Goal: Complete application form

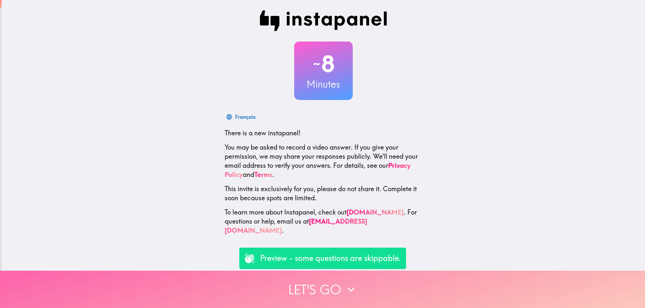
click at [320, 282] on button "Let's go" at bounding box center [322, 289] width 645 height 37
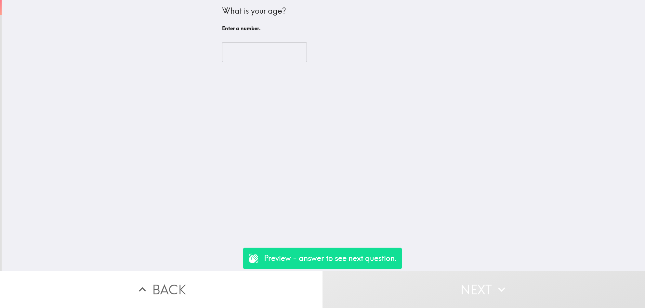
click at [247, 54] on input "number" at bounding box center [264, 52] width 85 height 20
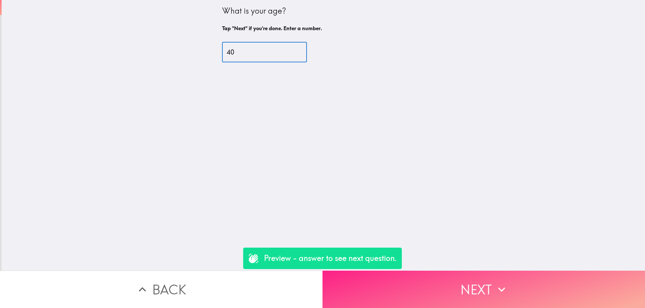
type input "40"
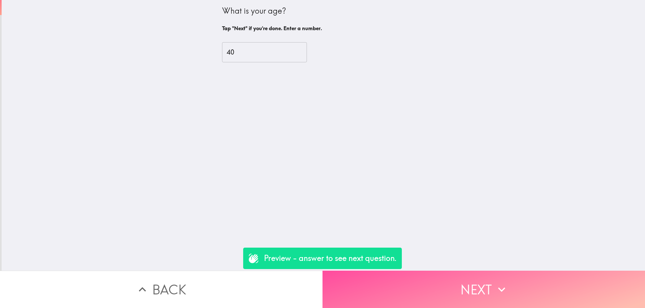
click at [455, 284] on button "Next" at bounding box center [483, 289] width 322 height 37
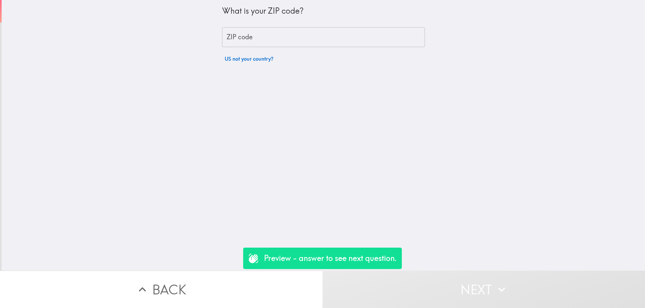
click at [224, 34] on input "ZIP code" at bounding box center [323, 37] width 203 height 20
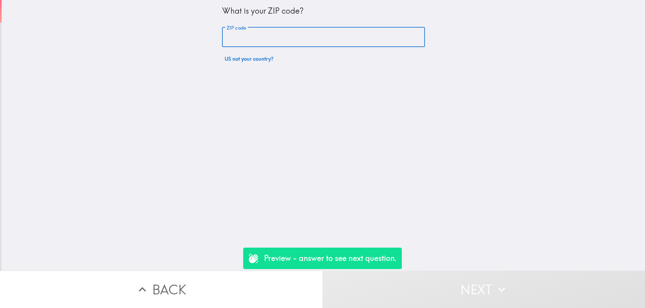
type input "11787"
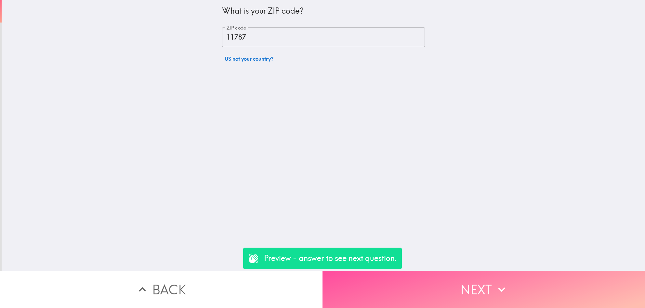
click at [438, 279] on button "Next" at bounding box center [483, 289] width 322 height 37
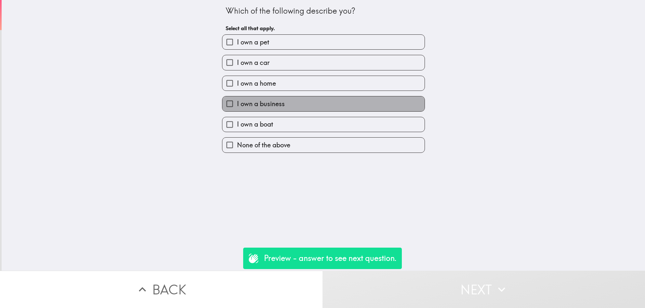
click at [237, 105] on span "I own a business" at bounding box center [261, 103] width 48 height 9
click at [232, 105] on input "I own a business" at bounding box center [229, 104] width 15 height 15
checkbox input "true"
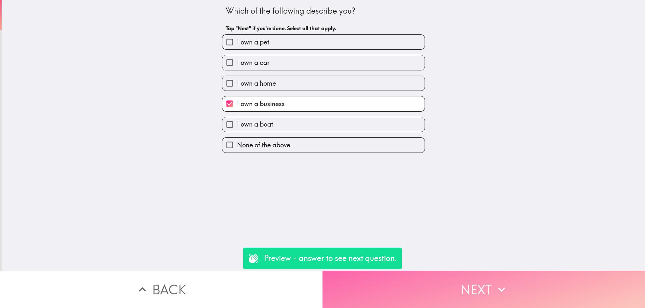
click at [469, 283] on button "Next" at bounding box center [483, 289] width 322 height 37
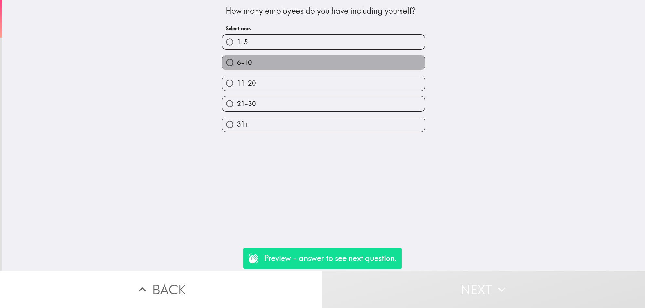
drag, startPoint x: 248, startPoint y: 62, endPoint x: 350, endPoint y: 104, distance: 110.9
click at [248, 62] on label "6-10" at bounding box center [323, 62] width 202 height 15
click at [237, 62] on input "6-10" at bounding box center [229, 62] width 15 height 15
radio input "true"
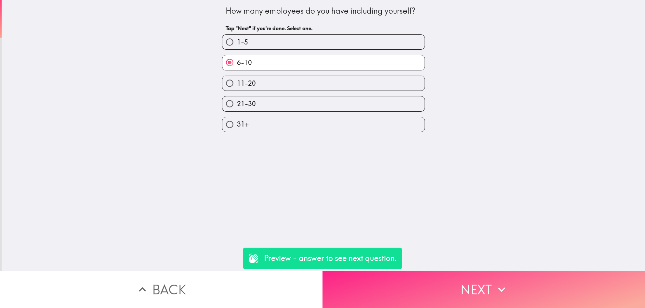
click at [485, 279] on button "Next" at bounding box center [483, 289] width 322 height 37
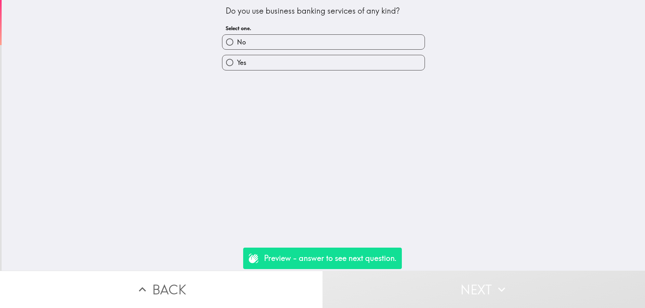
click at [237, 63] on span "Yes" at bounding box center [241, 62] width 9 height 9
click at [235, 63] on input "Yes" at bounding box center [229, 62] width 15 height 15
radio input "true"
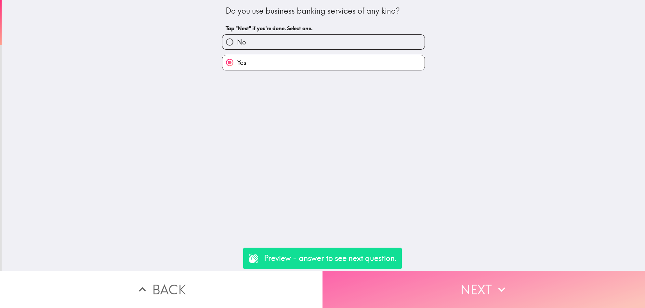
click at [480, 287] on button "Next" at bounding box center [483, 289] width 322 height 37
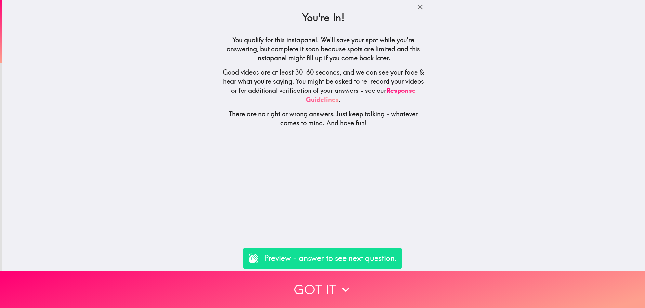
click at [355, 263] on p "Preview - answer to see next question." at bounding box center [330, 258] width 133 height 11
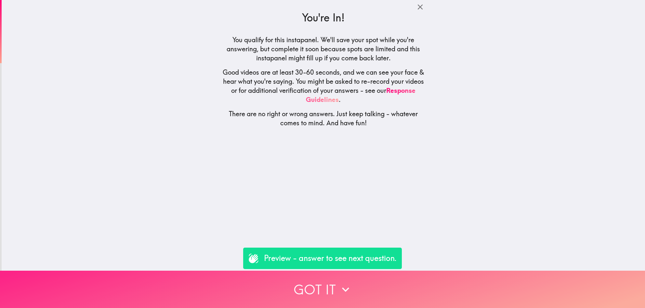
click at [338, 290] on icon "button" at bounding box center [345, 290] width 14 height 14
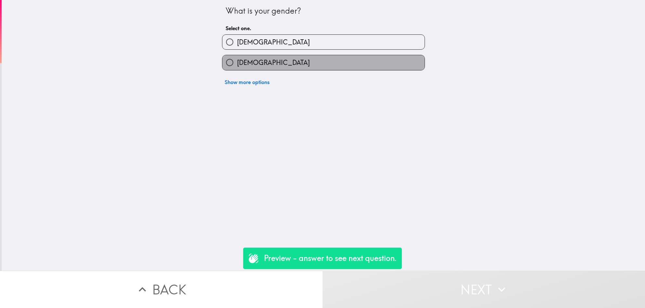
click at [257, 68] on label "[DEMOGRAPHIC_DATA]" at bounding box center [323, 62] width 202 height 15
click at [237, 68] on input "[DEMOGRAPHIC_DATA]" at bounding box center [229, 62] width 15 height 15
radio input "true"
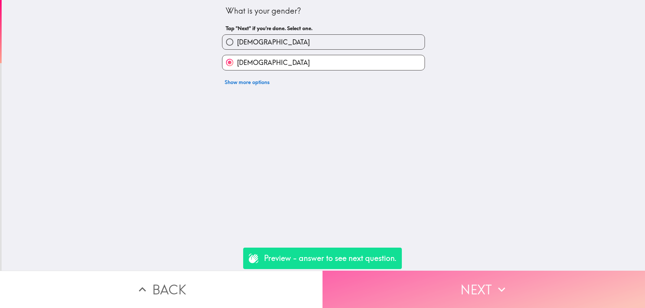
click at [474, 290] on button "Next" at bounding box center [483, 289] width 322 height 37
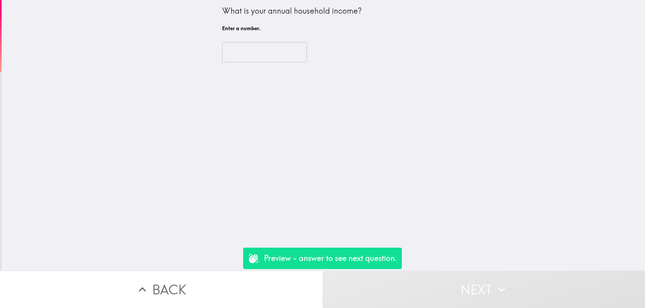
click at [253, 49] on input "number" at bounding box center [264, 52] width 85 height 20
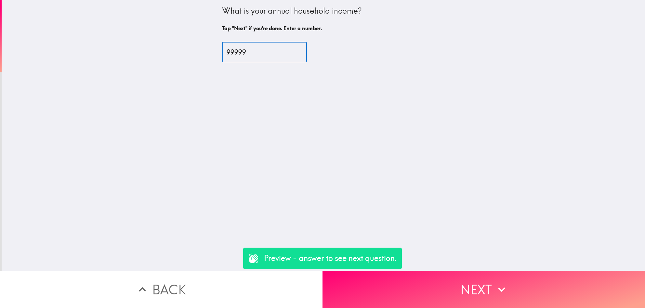
click at [287, 54] on input "99999" at bounding box center [264, 52] width 85 height 20
click at [288, 47] on input "99999" at bounding box center [264, 52] width 85 height 20
type input "100000"
click at [286, 51] on input "100000" at bounding box center [264, 52] width 85 height 20
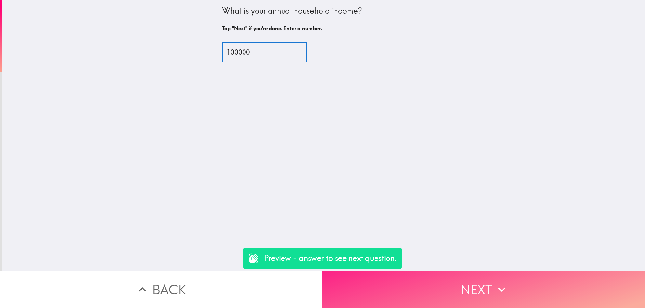
click at [485, 284] on button "Next" at bounding box center [483, 289] width 322 height 37
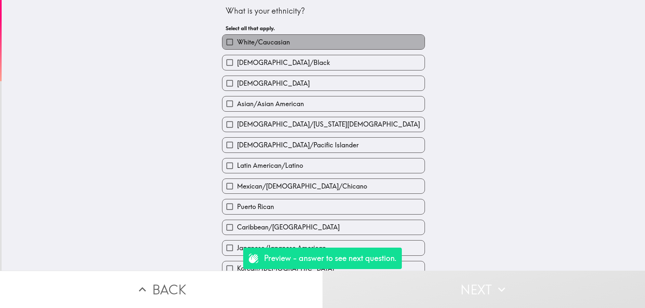
click at [239, 40] on span "White/Caucasian" at bounding box center [263, 42] width 53 height 9
click at [237, 40] on input "White/Caucasian" at bounding box center [229, 42] width 15 height 15
checkbox input "true"
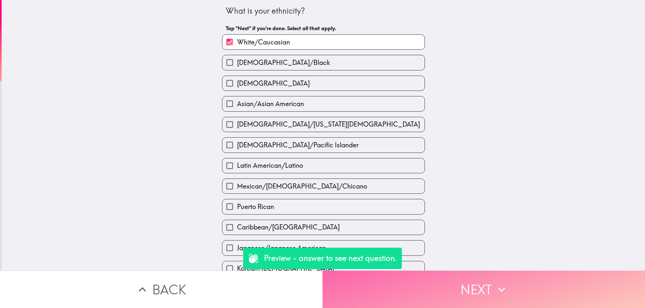
click at [469, 278] on button "Next" at bounding box center [483, 289] width 322 height 37
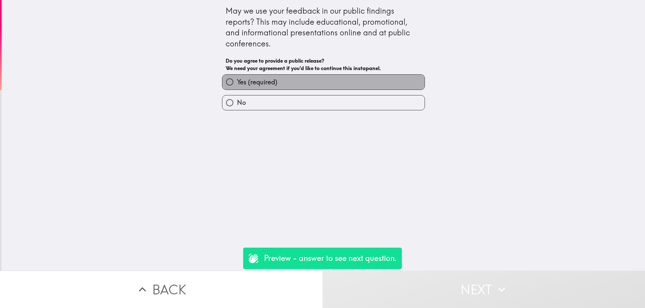
click at [311, 77] on label "Yes (required)" at bounding box center [323, 82] width 202 height 15
click at [237, 77] on input "Yes (required)" at bounding box center [229, 82] width 15 height 15
radio input "true"
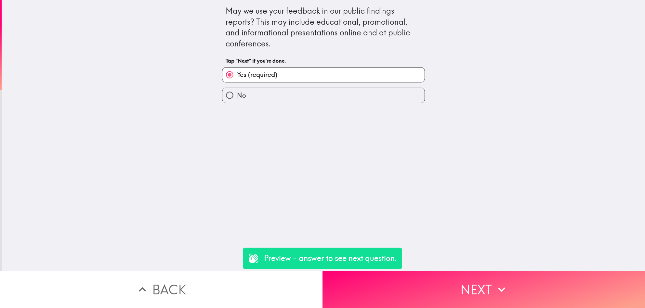
scroll to position [0, 2]
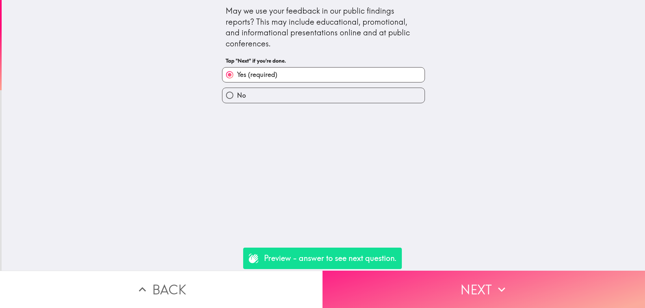
drag, startPoint x: 484, startPoint y: 281, endPoint x: 493, endPoint y: 280, distance: 9.2
click at [485, 281] on button "Next" at bounding box center [483, 289] width 322 height 37
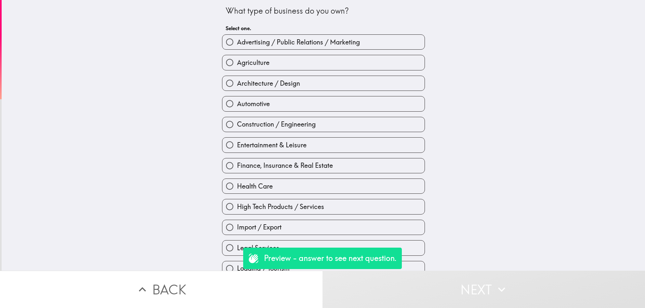
click at [298, 44] on span "Advertising / Public Relations / Marketing" at bounding box center [298, 42] width 123 height 9
click at [237, 44] on input "Advertising / Public Relations / Marketing" at bounding box center [229, 42] width 15 height 15
radio input "true"
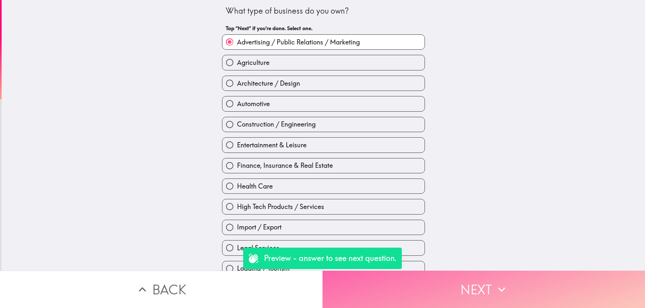
click at [500, 287] on icon "button" at bounding box center [501, 290] width 14 height 14
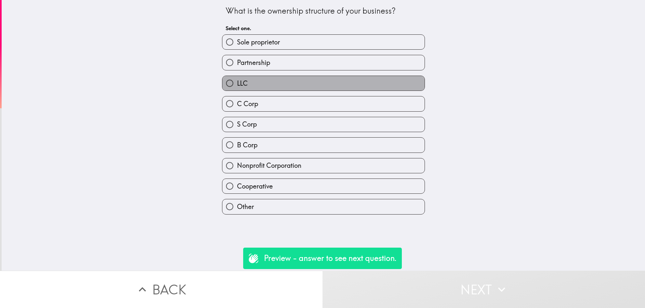
drag, startPoint x: 254, startPoint y: 87, endPoint x: 259, endPoint y: 92, distance: 8.0
click at [254, 87] on label "LLC" at bounding box center [323, 83] width 202 height 15
click at [237, 87] on input "LLC" at bounding box center [229, 83] width 15 height 15
radio input "true"
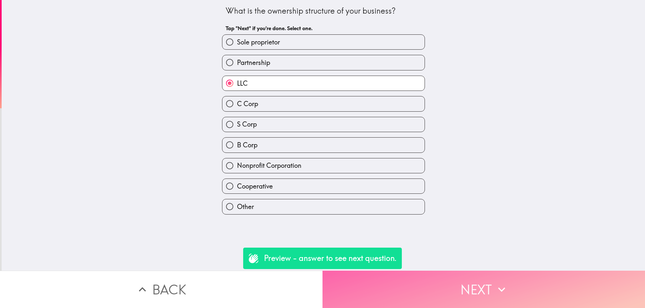
click at [485, 281] on button "Next" at bounding box center [483, 289] width 322 height 37
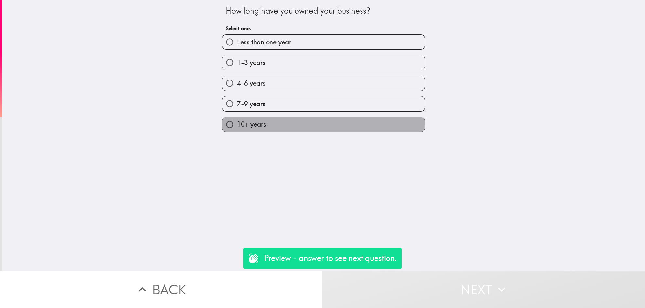
click at [259, 124] on label "10+ years" at bounding box center [323, 124] width 202 height 15
click at [237, 124] on input "10+ years" at bounding box center [229, 124] width 15 height 15
radio input "true"
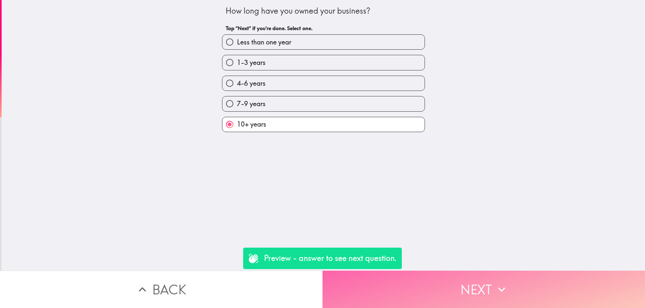
click at [505, 280] on button "Next" at bounding box center [483, 289] width 322 height 37
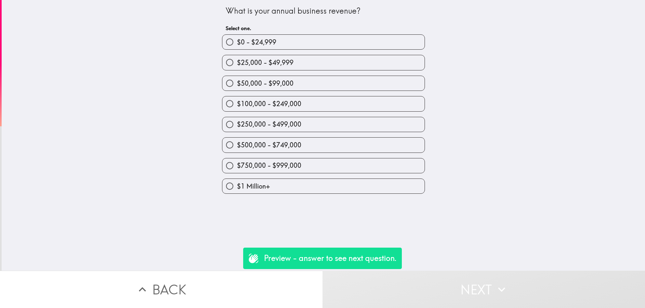
drag, startPoint x: 308, startPoint y: 149, endPoint x: 339, endPoint y: 169, distance: 37.3
click at [308, 149] on label "$500,000 - $749,000" at bounding box center [323, 145] width 202 height 15
click at [237, 149] on input "$500,000 - $749,000" at bounding box center [229, 145] width 15 height 15
radio input "true"
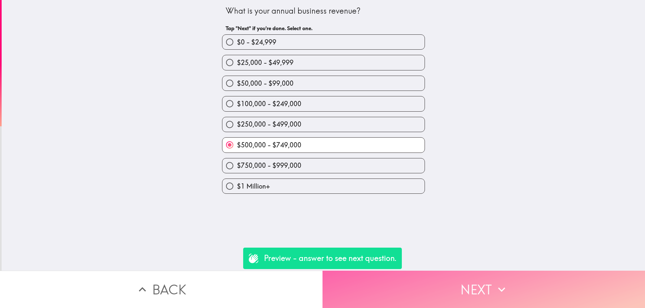
click at [488, 287] on button "Next" at bounding box center [483, 289] width 322 height 37
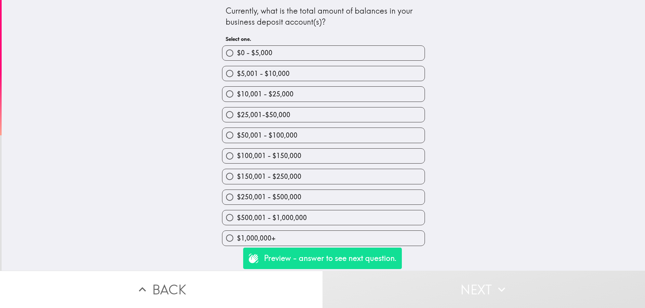
click at [317, 181] on label "$150,001 - $250,000" at bounding box center [323, 176] width 202 height 15
click at [237, 181] on input "$150,001 - $250,000" at bounding box center [229, 176] width 15 height 15
radio input "true"
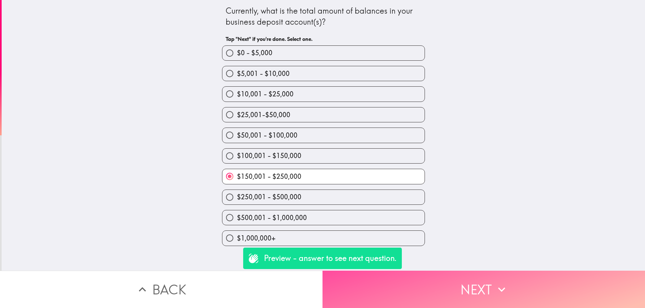
drag, startPoint x: 459, startPoint y: 285, endPoint x: 536, endPoint y: 257, distance: 81.7
click at [460, 285] on button "Next" at bounding box center [483, 289] width 322 height 37
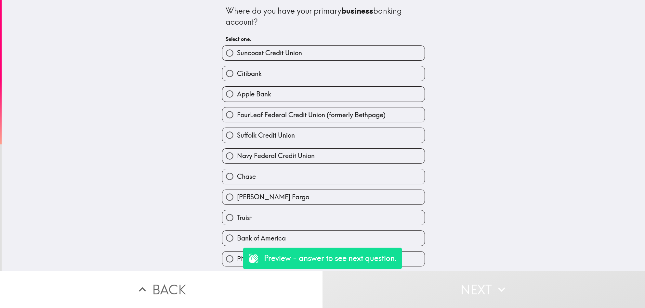
scroll to position [0, 1]
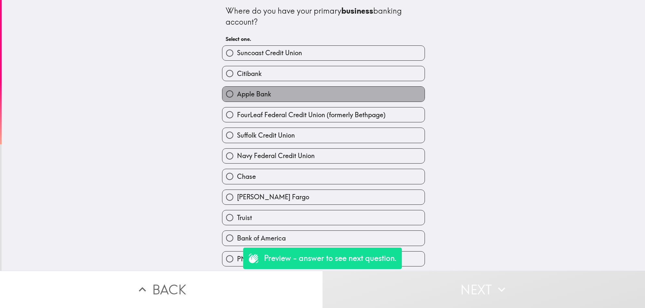
click at [275, 98] on label "Apple Bank" at bounding box center [323, 94] width 202 height 15
click at [237, 98] on input "Apple Bank" at bounding box center [229, 94] width 15 height 15
radio input "true"
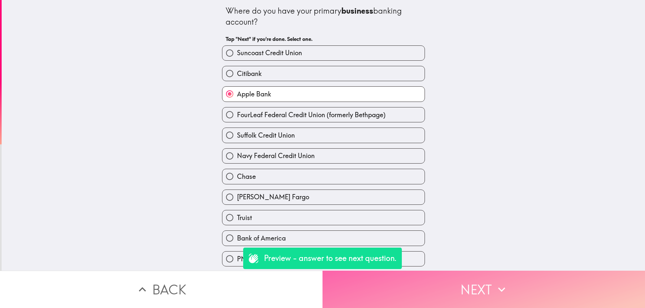
click at [440, 274] on button "Next" at bounding box center [483, 289] width 322 height 37
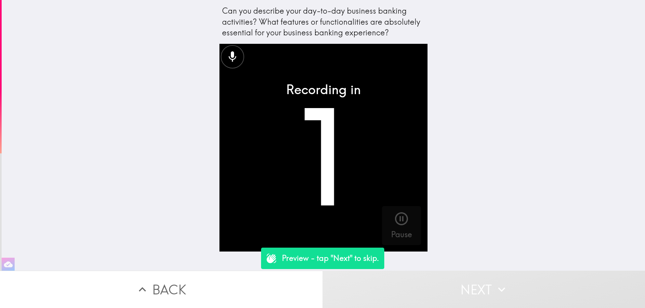
drag, startPoint x: 317, startPoint y: 263, endPoint x: 459, endPoint y: 294, distance: 145.4
click at [317, 263] on p "Preview - tap "Next" to skip." at bounding box center [330, 258] width 97 height 11
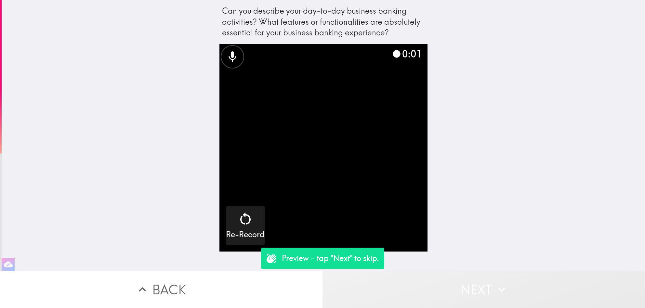
click at [463, 286] on button "Next" at bounding box center [483, 289] width 322 height 37
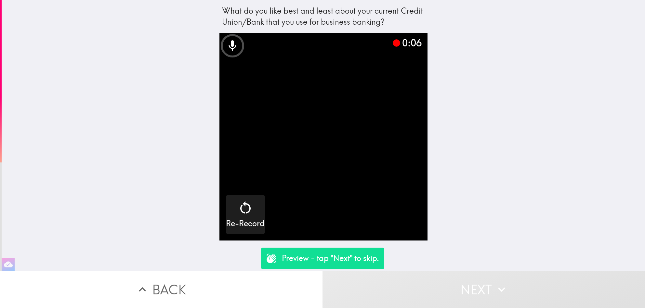
click at [327, 258] on p "Preview - tap "Next" to skip." at bounding box center [330, 258] width 97 height 11
click at [364, 260] on p "Preview - tap "Next" to skip." at bounding box center [330, 258] width 97 height 11
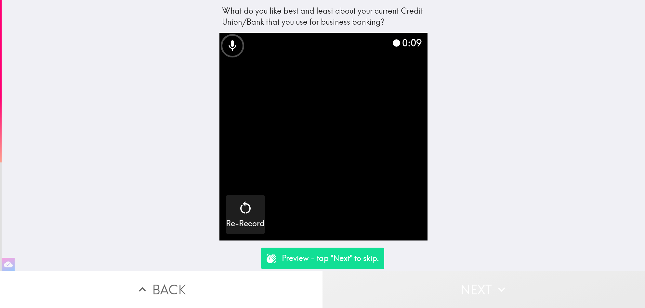
click at [485, 279] on button "Next" at bounding box center [483, 289] width 322 height 37
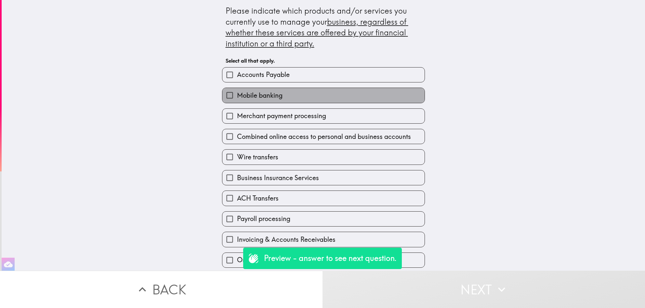
click at [285, 96] on label "Mobile banking" at bounding box center [323, 95] width 202 height 15
click at [237, 96] on input "Mobile banking" at bounding box center [229, 95] width 15 height 15
checkbox input "true"
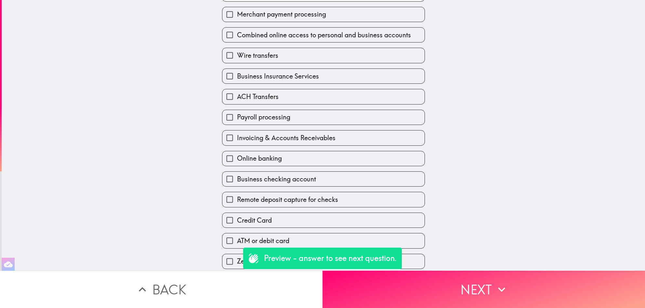
click at [279, 166] on label "Online banking" at bounding box center [323, 158] width 202 height 15
click at [237, 166] on input "Online banking" at bounding box center [229, 158] width 15 height 15
checkbox input "true"
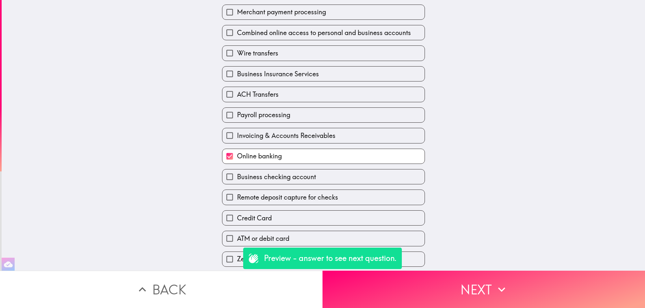
scroll to position [130, 0]
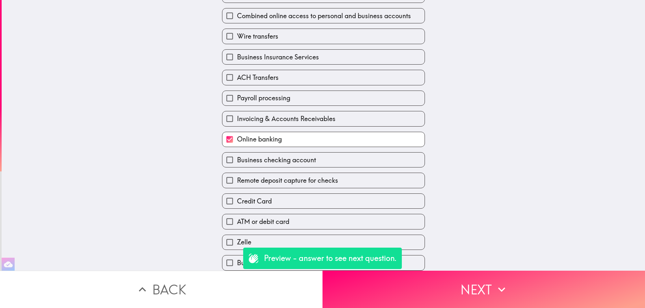
click at [279, 156] on span "Business checking account" at bounding box center [276, 160] width 79 height 9
click at [237, 153] on input "Business checking account" at bounding box center [229, 160] width 15 height 15
checkbox input "true"
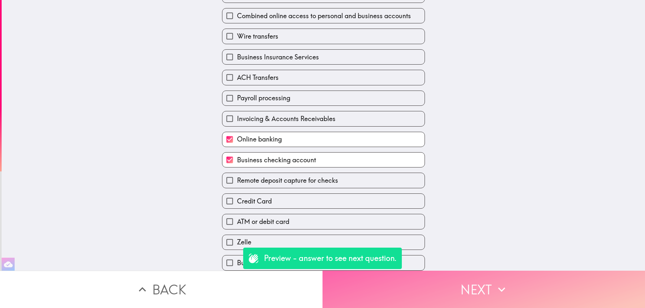
click at [459, 278] on button "Next" at bounding box center [483, 289] width 322 height 37
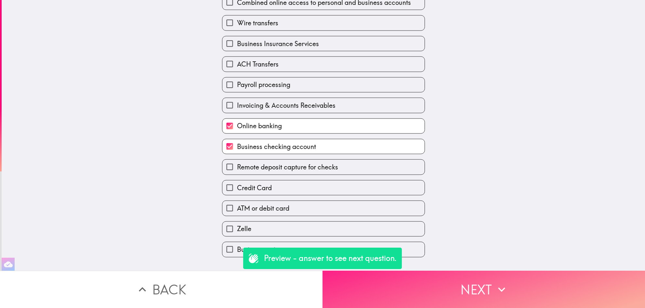
scroll to position [0, 0]
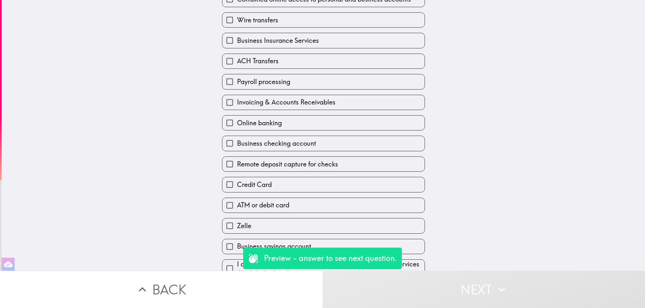
scroll to position [144, 0]
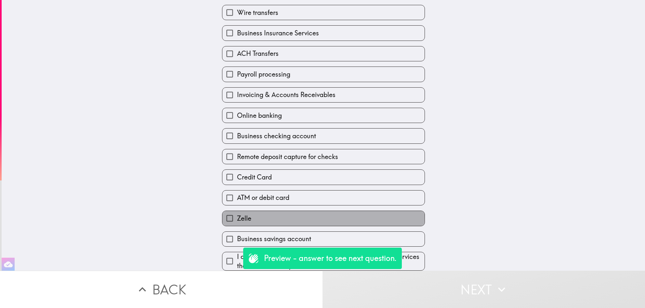
click at [240, 214] on span "Zelle" at bounding box center [244, 218] width 14 height 9
click at [237, 211] on input "Zelle" at bounding box center [229, 218] width 15 height 15
checkbox input "true"
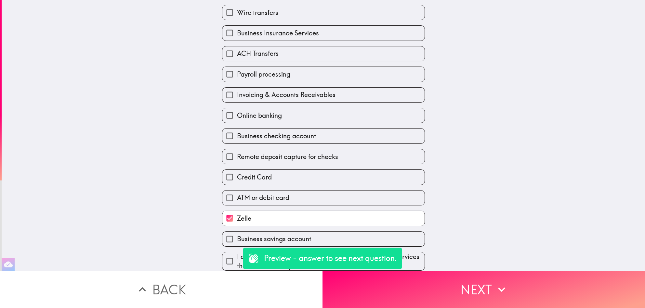
click at [278, 235] on span "Business savings account" at bounding box center [274, 239] width 74 height 9
click at [237, 232] on input "Business savings account" at bounding box center [229, 239] width 15 height 15
checkbox input "true"
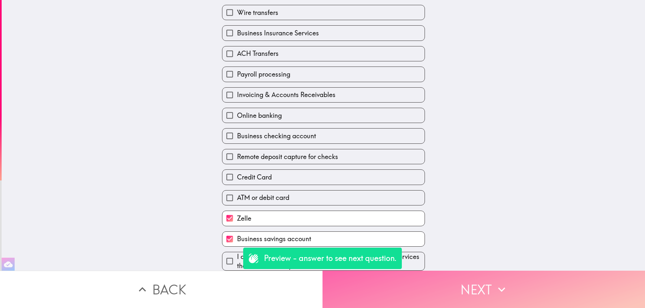
click at [454, 279] on button "Next" at bounding box center [483, 289] width 322 height 37
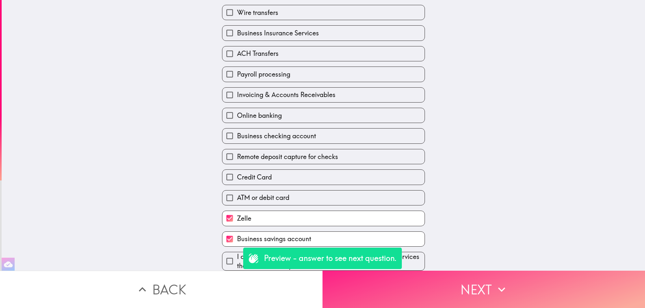
scroll to position [26, 0]
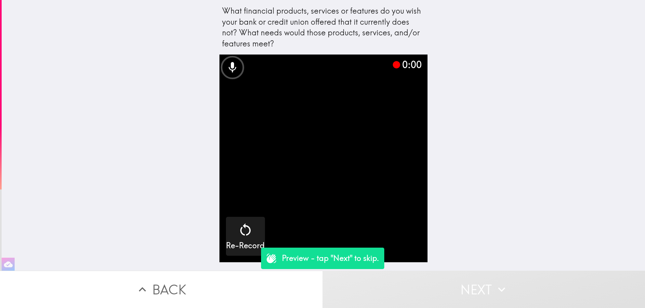
click at [339, 255] on p "Preview - tap "Next" to skip." at bounding box center [330, 258] width 97 height 11
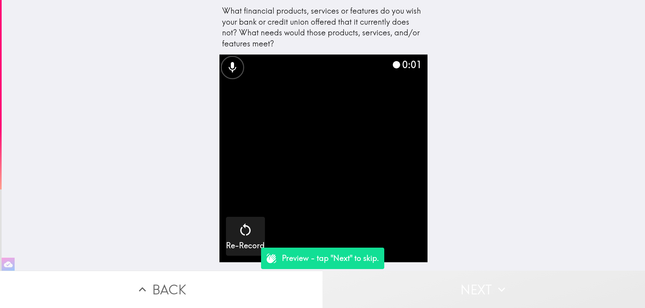
click at [466, 280] on button "Next" at bounding box center [483, 289] width 322 height 37
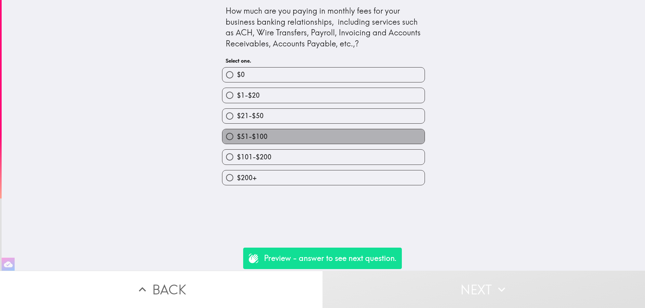
click at [237, 141] on span "$51-$100" at bounding box center [252, 136] width 31 height 9
click at [236, 141] on input "$51-$100" at bounding box center [229, 136] width 15 height 15
radio input "true"
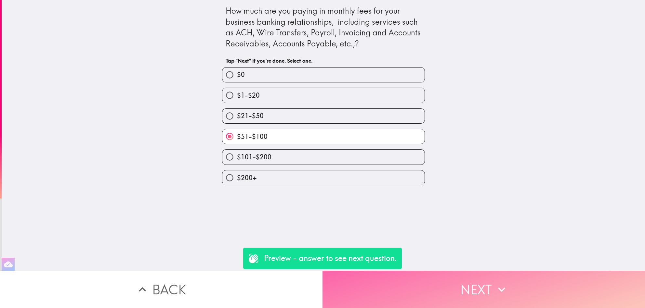
click at [468, 275] on button "Next" at bounding box center [483, 289] width 322 height 37
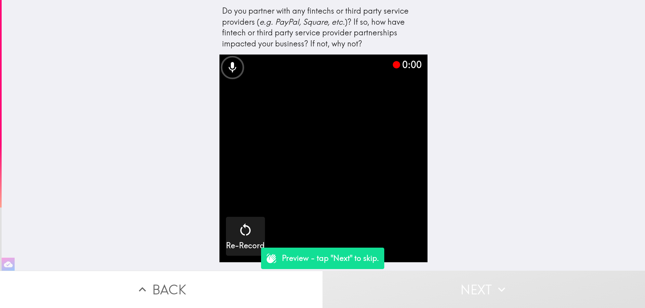
click at [320, 259] on p "Preview - tap "Next" to skip." at bounding box center [330, 258] width 97 height 11
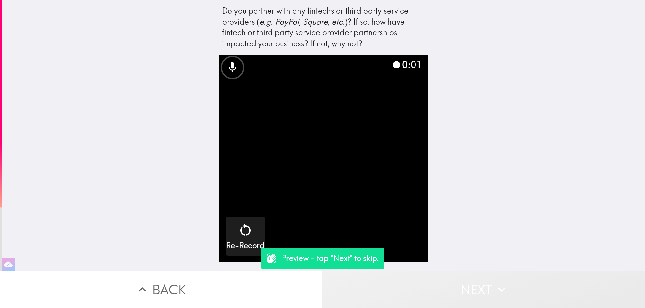
click at [502, 285] on icon "button" at bounding box center [501, 290] width 14 height 14
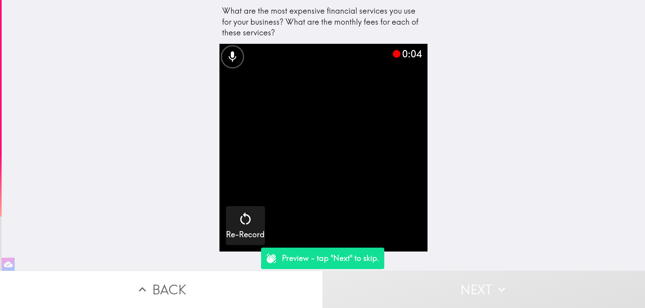
click at [282, 260] on p "Preview - tap "Next" to skip." at bounding box center [330, 258] width 97 height 11
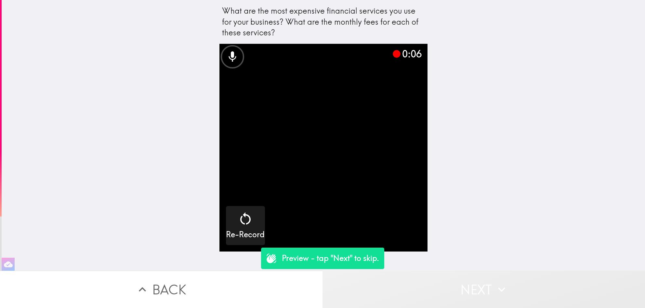
click at [470, 283] on button "Next" at bounding box center [483, 289] width 322 height 37
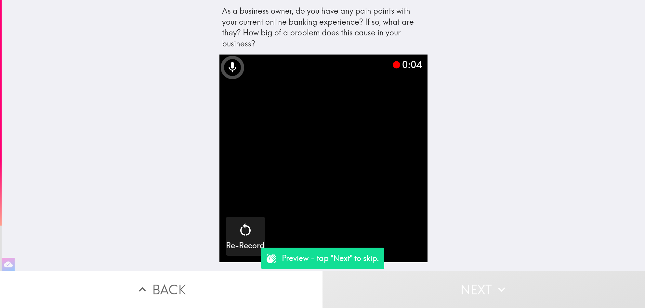
click at [347, 263] on p "Preview - tap "Next" to skip." at bounding box center [330, 258] width 97 height 11
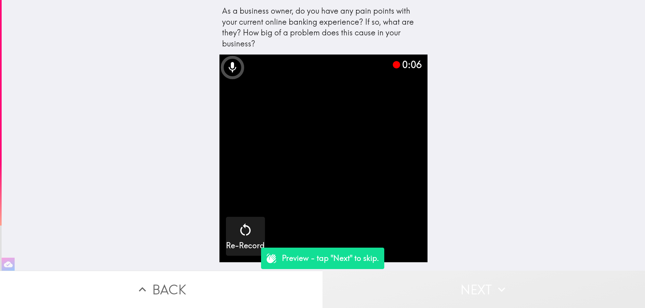
click at [494, 283] on icon "button" at bounding box center [501, 290] width 14 height 14
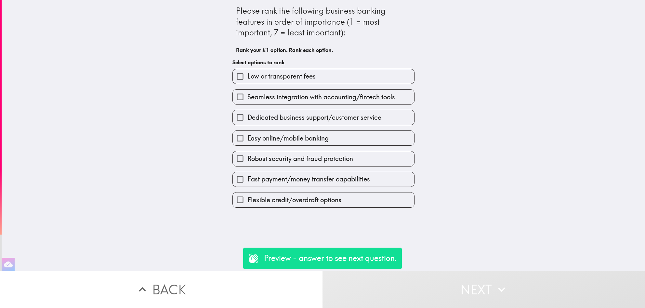
drag, startPoint x: 302, startPoint y: 182, endPoint x: 284, endPoint y: 116, distance: 68.1
click at [295, 103] on div "Low or transparent fees Seamless integration with accounting/fintech tools Dedi…" at bounding box center [320, 136] width 187 height 144
drag, startPoint x: 233, startPoint y: 179, endPoint x: 231, endPoint y: 129, distance: 50.1
click at [230, 131] on div "Low or transparent fees Seamless integration with accounting/fintech tools Dedi…" at bounding box center [320, 136] width 187 height 144
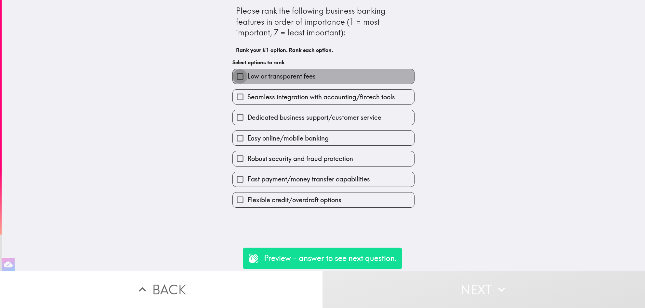
click at [235, 77] on input "Low or transparent fees" at bounding box center [240, 76] width 15 height 15
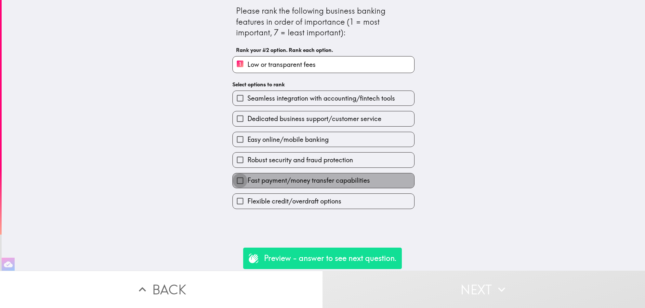
click at [233, 184] on input "Fast payment/money transfer capabilities" at bounding box center [240, 181] width 15 height 15
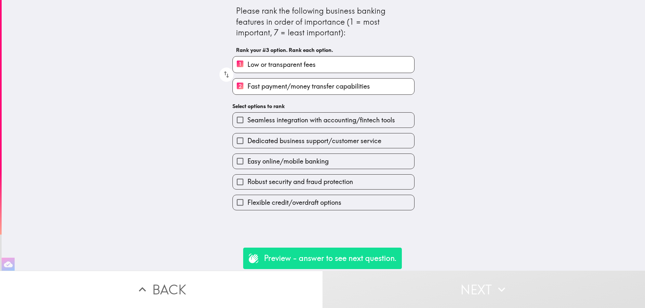
click at [233, 161] on input "Easy online/mobile banking" at bounding box center [240, 161] width 15 height 15
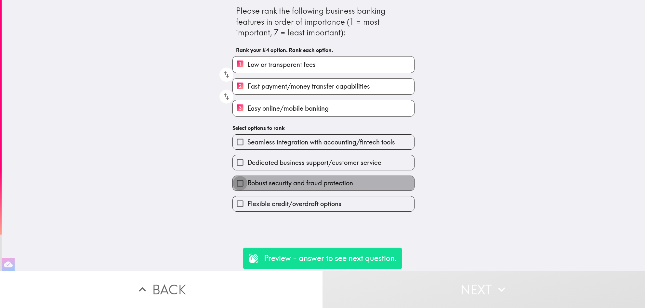
drag, startPoint x: 233, startPoint y: 184, endPoint x: 233, endPoint y: 168, distance: 15.9
click at [233, 177] on input "Robust security and fraud protection" at bounding box center [240, 183] width 15 height 15
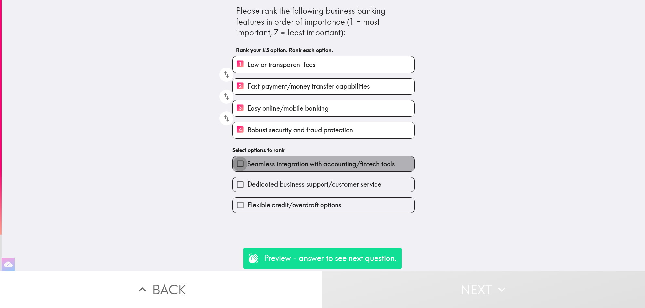
drag, startPoint x: 233, startPoint y: 164, endPoint x: 232, endPoint y: 181, distance: 17.6
click at [233, 164] on input "Seamless integration with accounting/fintech tools" at bounding box center [240, 164] width 15 height 15
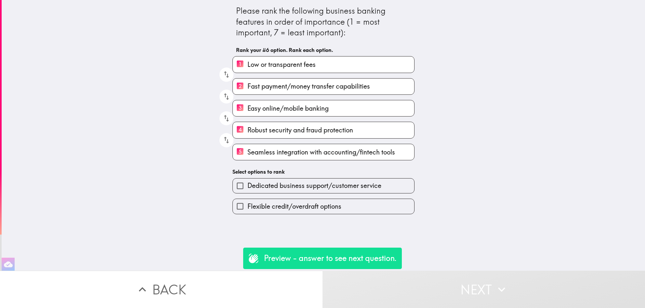
click at [234, 190] on input "Dedicated business support/customer service" at bounding box center [240, 186] width 15 height 15
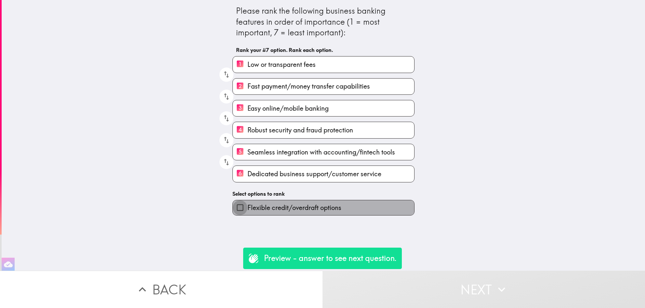
click at [234, 210] on input "Flexible credit/overdraft options" at bounding box center [240, 208] width 15 height 15
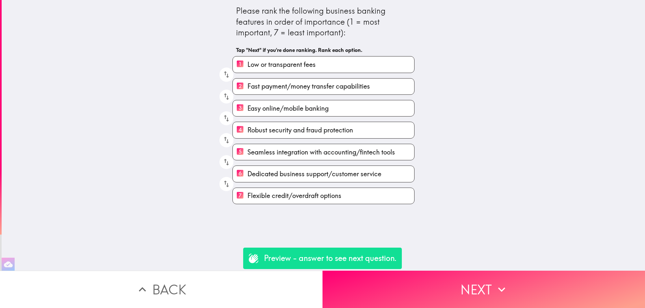
drag, startPoint x: 247, startPoint y: 165, endPoint x: 246, endPoint y: 150, distance: 15.0
click at [246, 150] on div "1 Low or transparent fees 2 Fast payment/money transfer capabilities 3 Easy onl…" at bounding box center [320, 127] width 187 height 153
click at [222, 162] on icon "button" at bounding box center [226, 162] width 9 height 9
click at [222, 123] on icon "button" at bounding box center [226, 118] width 9 height 9
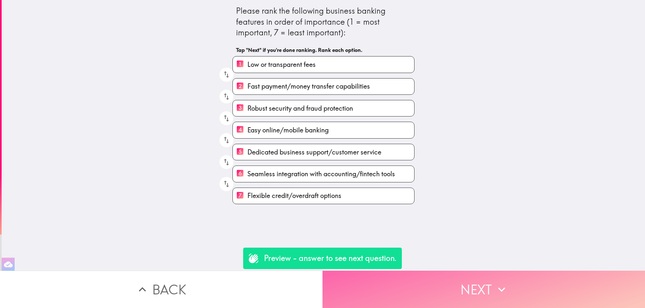
click at [465, 294] on button "Next" at bounding box center [483, 289] width 322 height 37
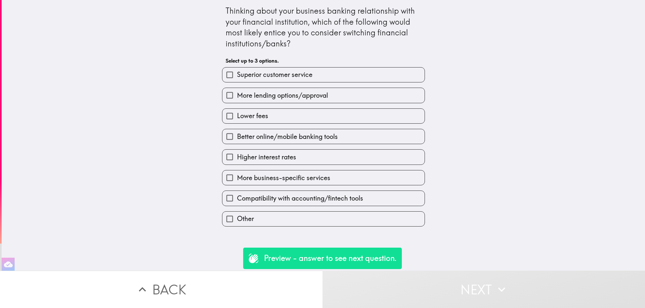
scroll to position [0, 2]
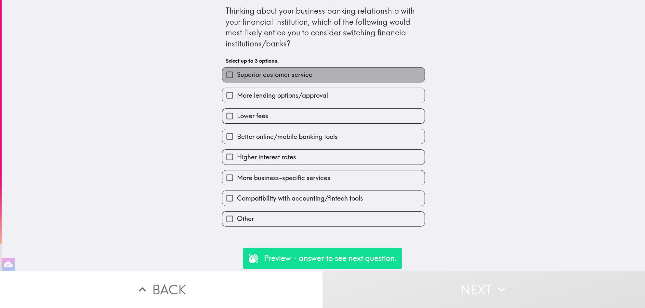
click at [328, 79] on label "Superior customer service" at bounding box center [323, 75] width 202 height 15
click at [237, 79] on input "Superior customer service" at bounding box center [229, 75] width 15 height 15
checkbox input "true"
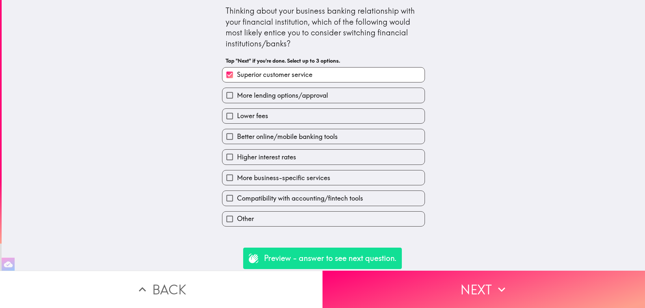
click at [389, 119] on label "Lower fees" at bounding box center [323, 116] width 202 height 15
click at [237, 119] on input "Lower fees" at bounding box center [229, 116] width 15 height 15
checkbox input "true"
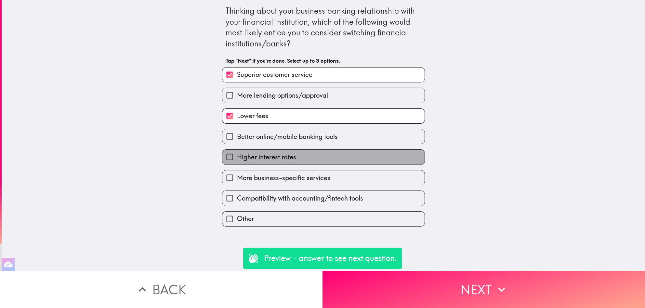
click at [302, 161] on label "Higher interest rates" at bounding box center [323, 157] width 202 height 15
click at [237, 161] on input "Higher interest rates" at bounding box center [229, 157] width 15 height 15
checkbox input "true"
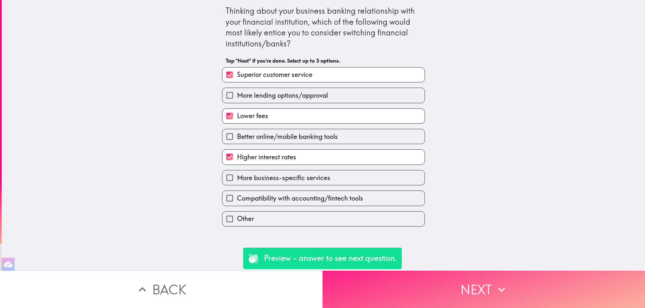
scroll to position [0, 1]
click at [437, 282] on button "Next" at bounding box center [483, 289] width 322 height 37
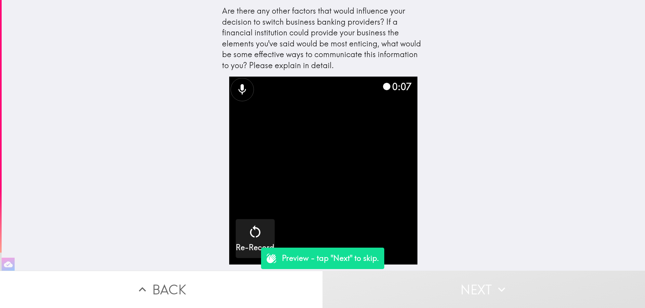
click at [279, 208] on video "button" at bounding box center [323, 171] width 188 height 188
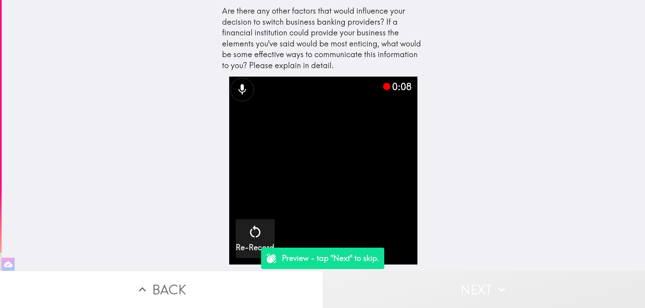
click at [494, 287] on icon "button" at bounding box center [501, 290] width 14 height 14
